Goal: Task Accomplishment & Management: Use online tool/utility

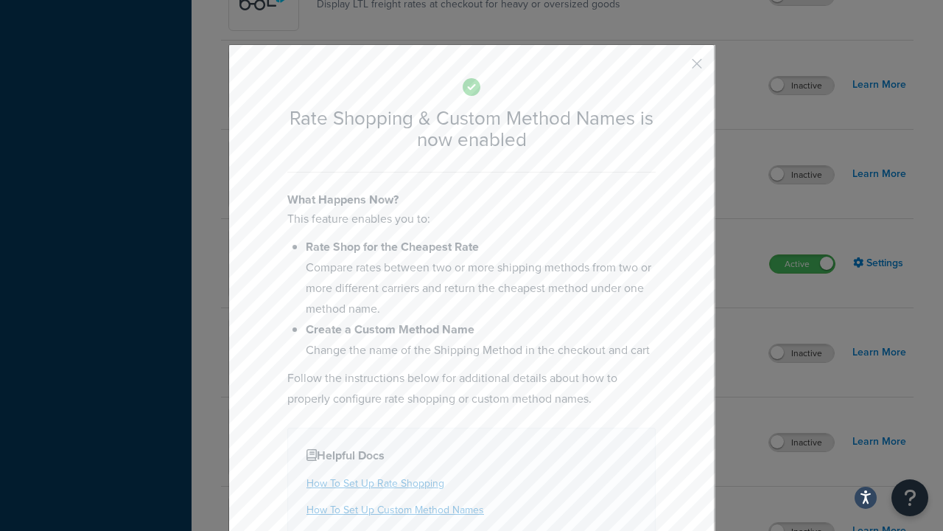
click at [675, 69] on button "button" at bounding box center [676, 69] width 4 height 4
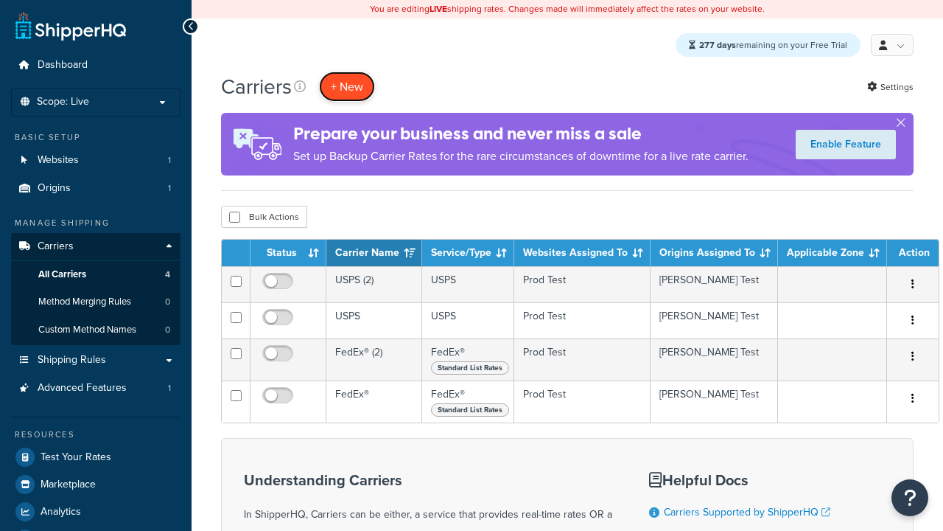
click at [347, 87] on button "+ New" at bounding box center [347, 86] width 56 height 30
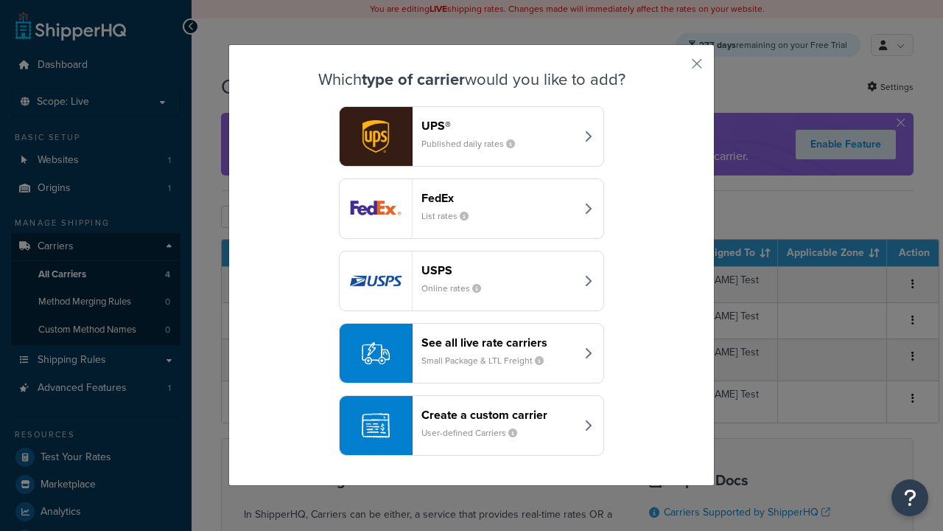
click at [472, 354] on div "See all live rate carriers Small Package & LTL Freight" at bounding box center [499, 352] width 154 height 35
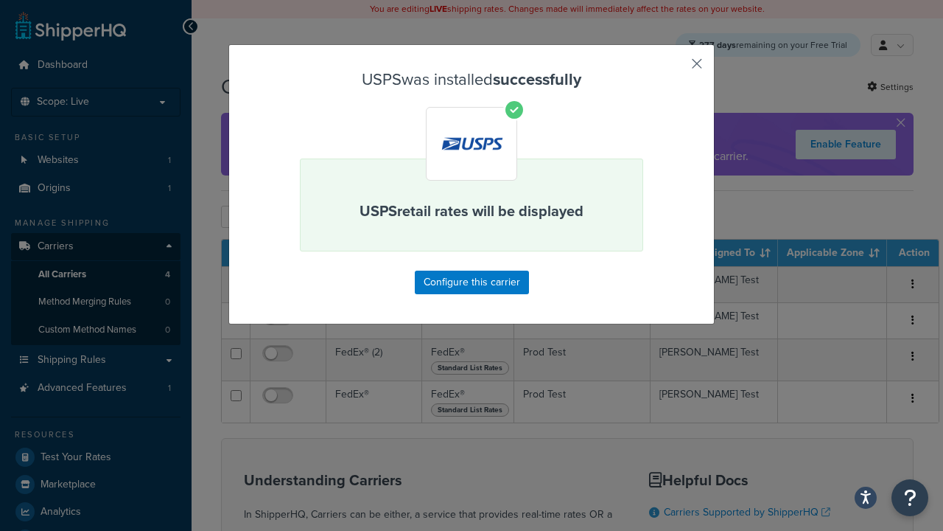
click at [675, 69] on button "button" at bounding box center [676, 69] width 4 height 4
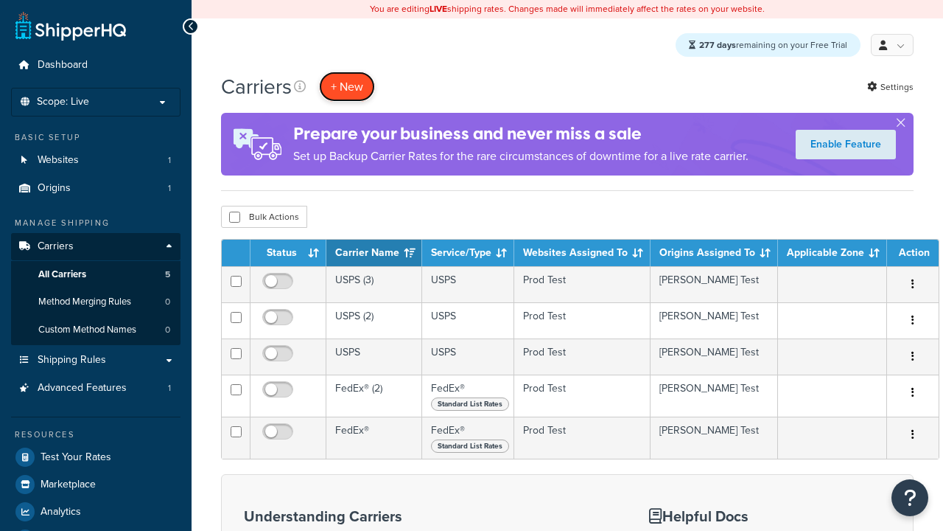
click at [347, 87] on button "+ New" at bounding box center [347, 86] width 56 height 30
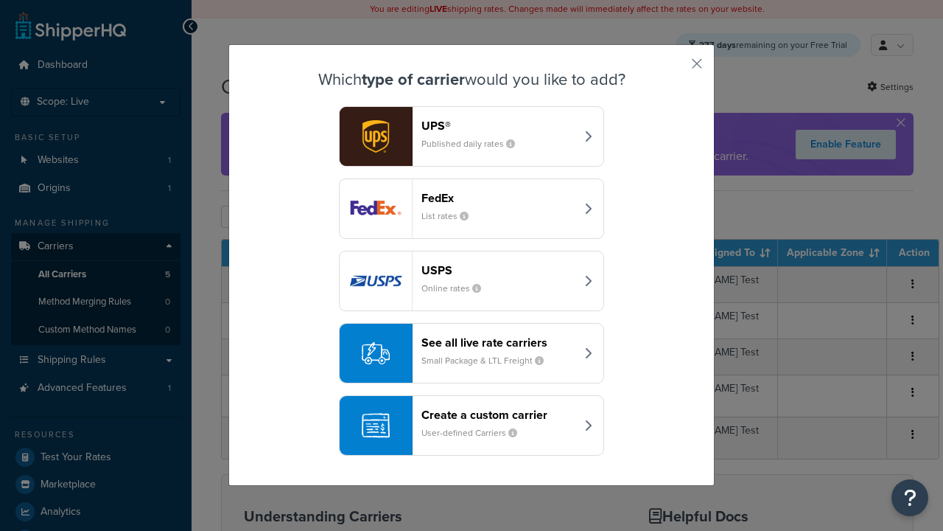
click at [472, 354] on div "See all live rate carriers Small Package & LTL Freight" at bounding box center [499, 352] width 154 height 35
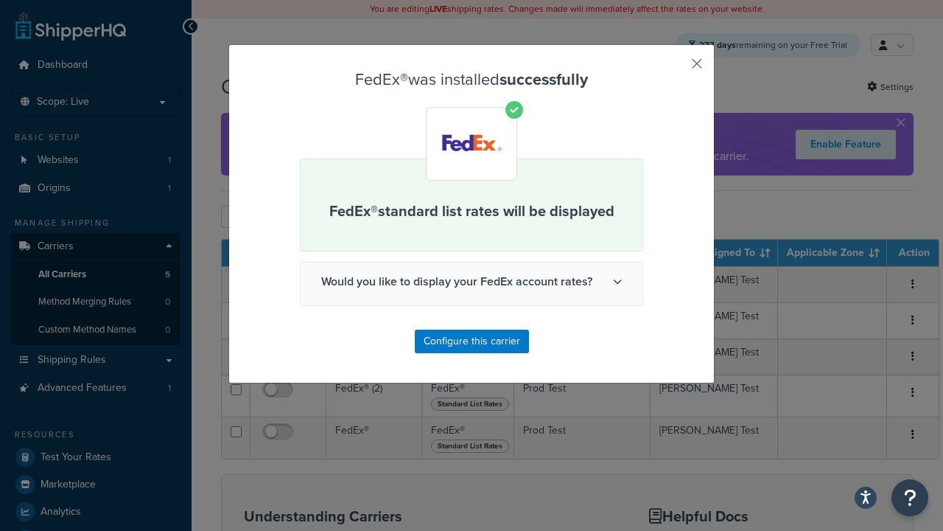
click at [675, 69] on button "button" at bounding box center [676, 69] width 4 height 4
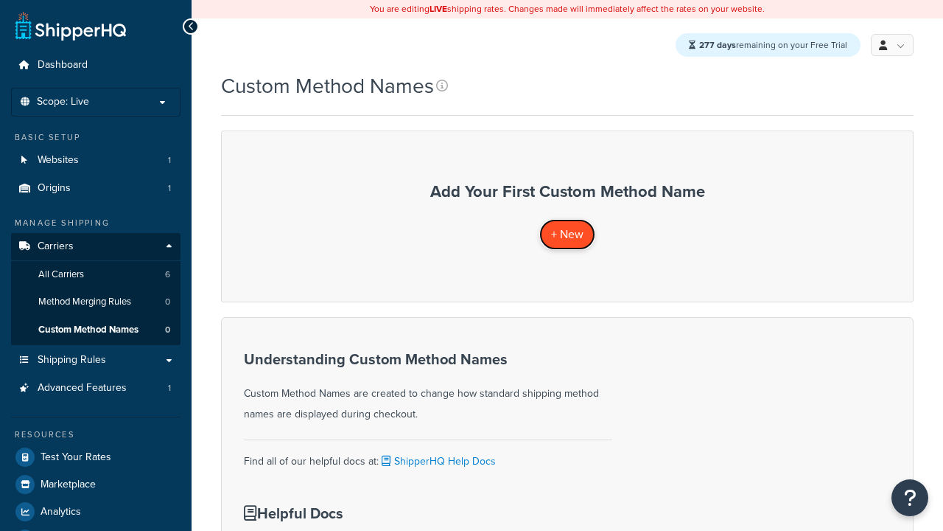
click at [567, 234] on span "+ New" at bounding box center [567, 234] width 32 height 17
